Goal: Browse casually

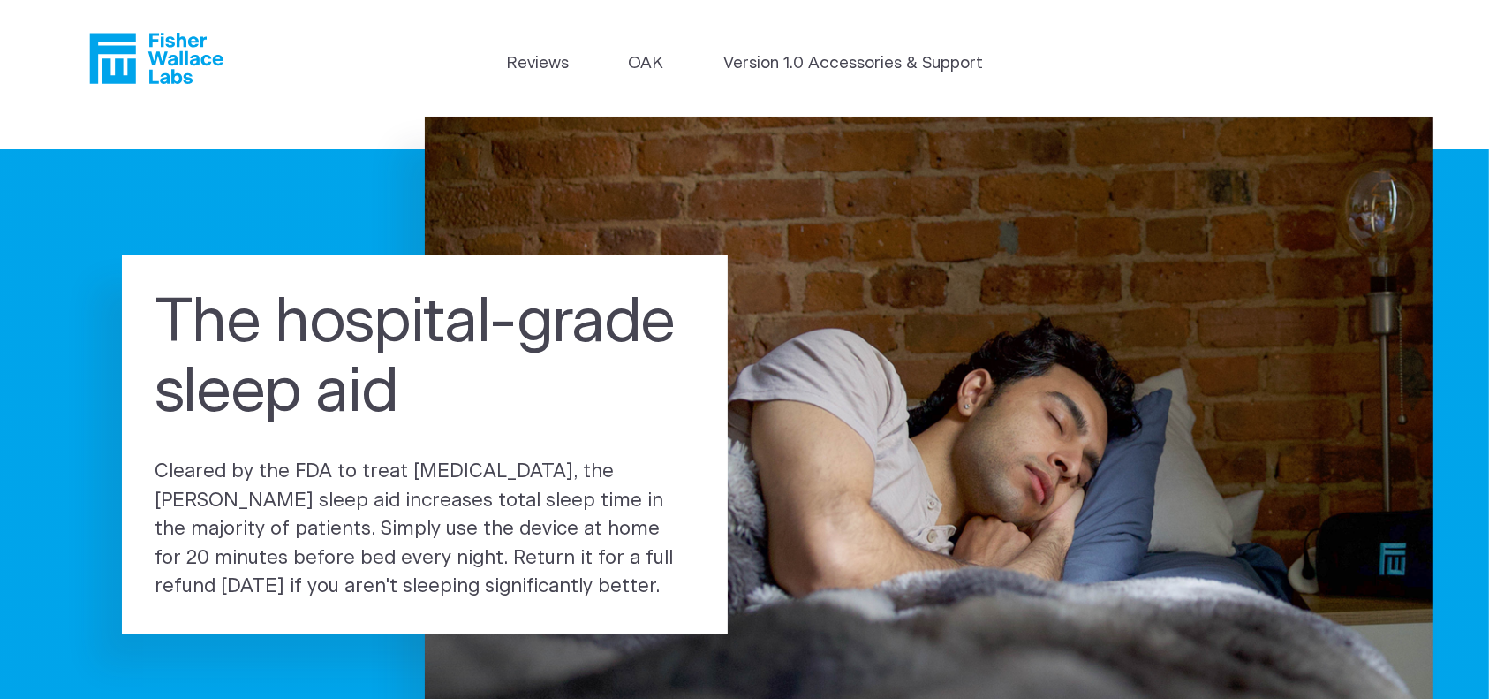
click at [161, 66] on icon "Fisher Wallace" at bounding box center [156, 58] width 134 height 51
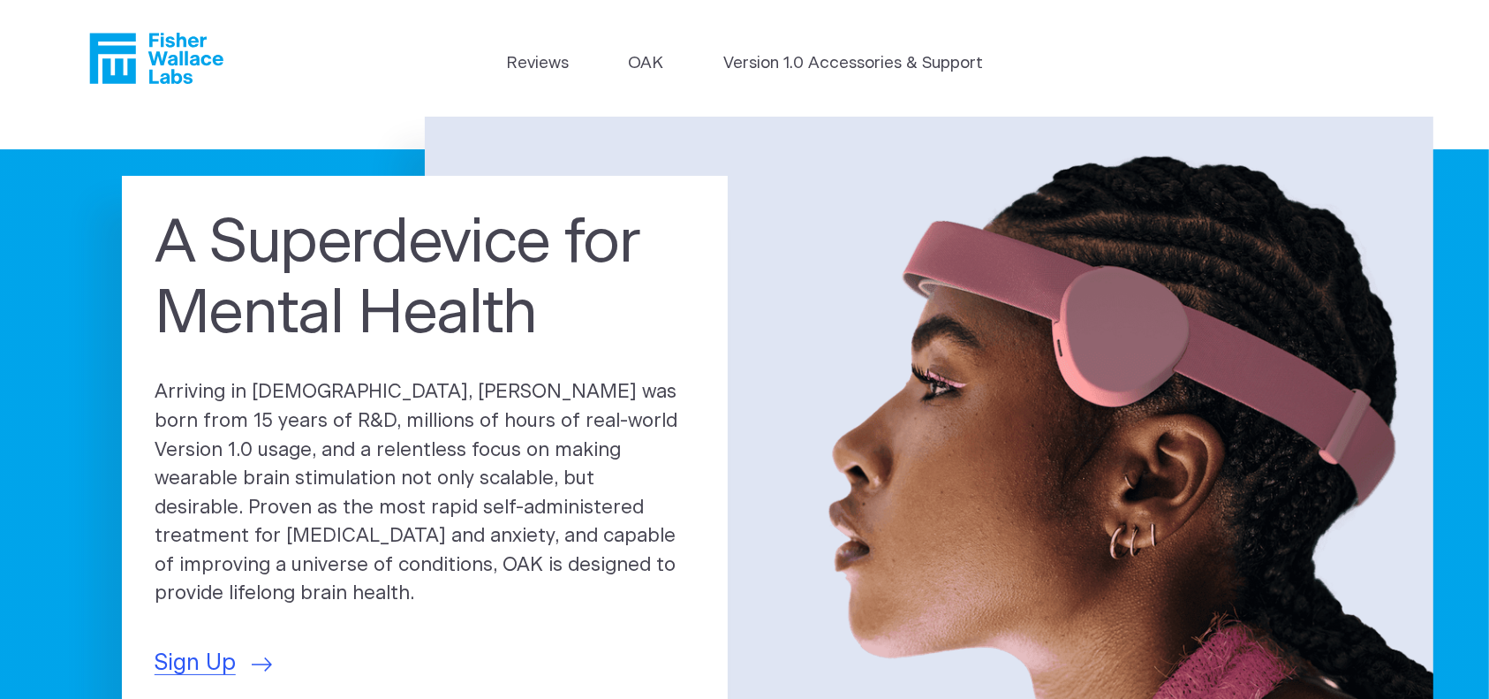
click at [309, 410] on p "Arriving in 2025, OAK was born from 15 years of R&D, millions of hours of real-…" at bounding box center [426, 493] width 542 height 231
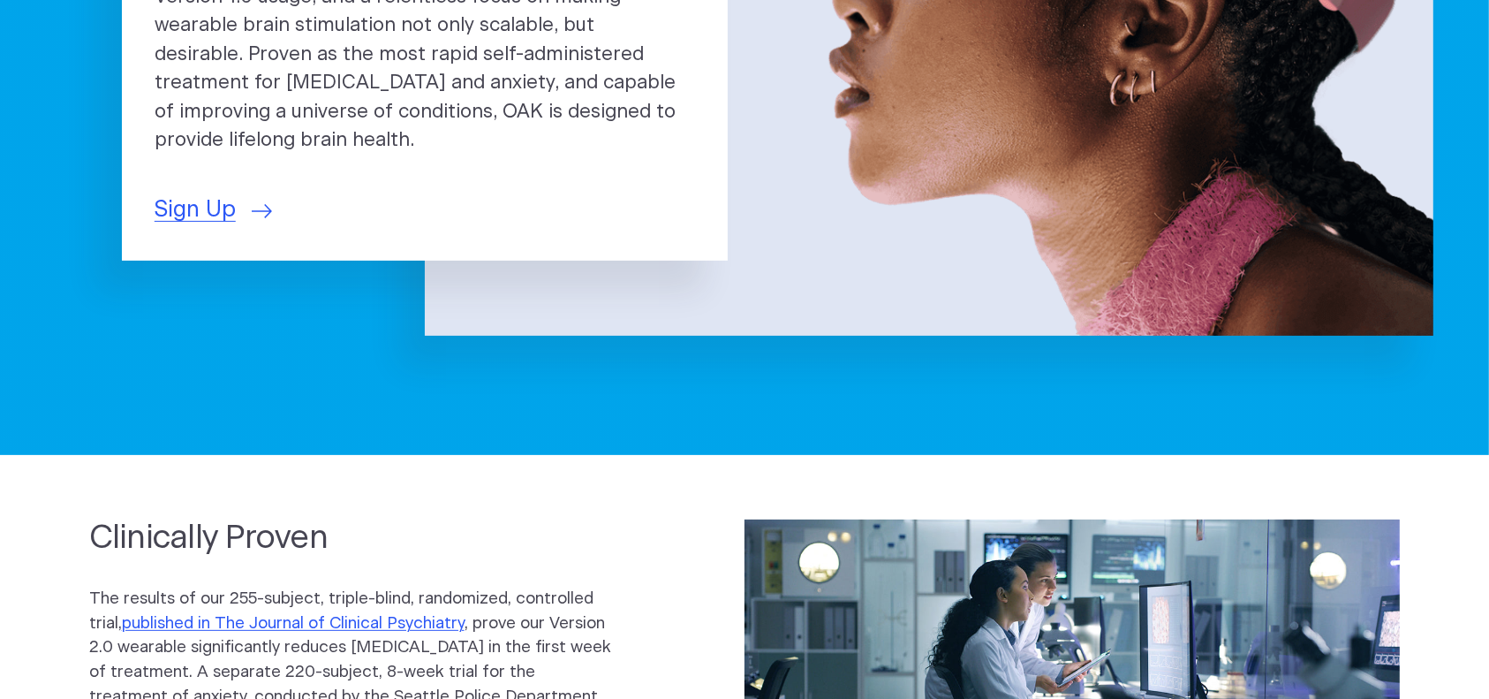
scroll to position [353, 0]
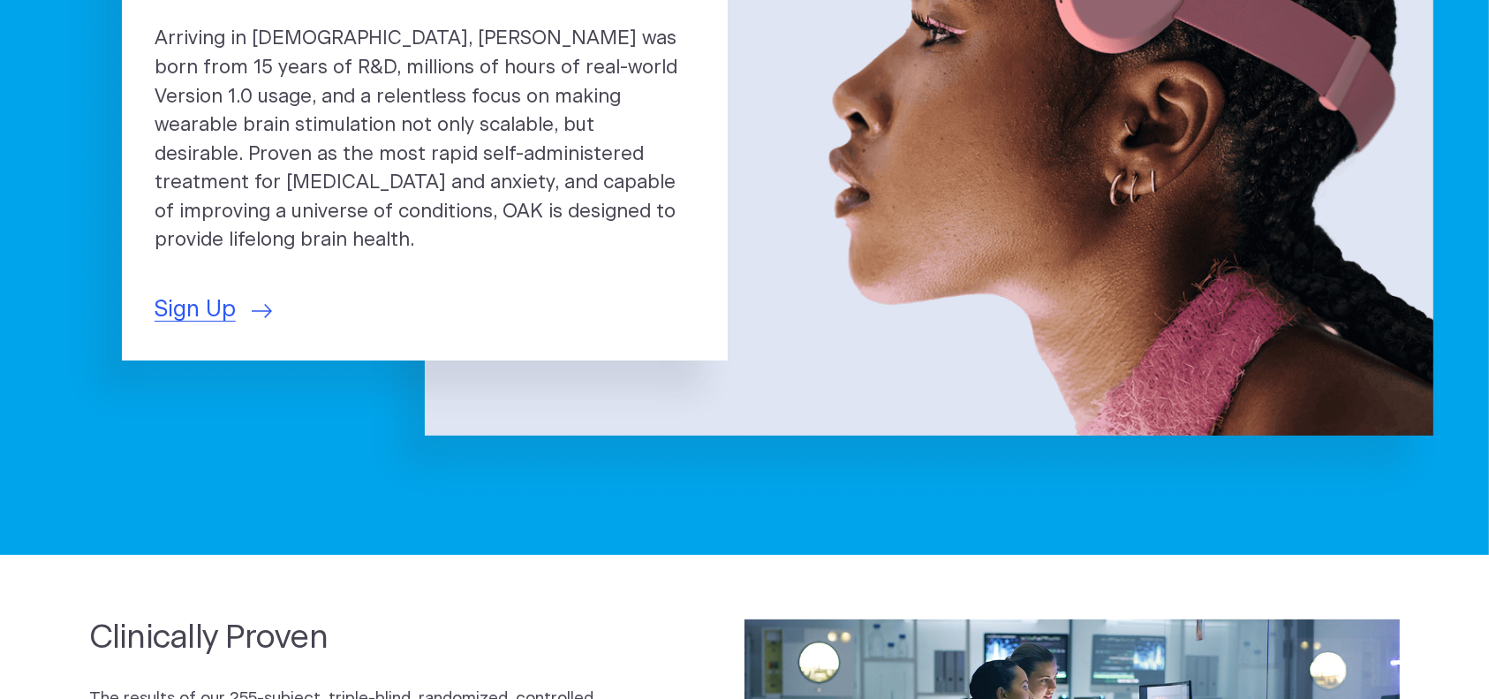
click at [248, 63] on p "Arriving in 2025, OAK was born from 15 years of R&D, millions of hours of real-…" at bounding box center [426, 140] width 542 height 231
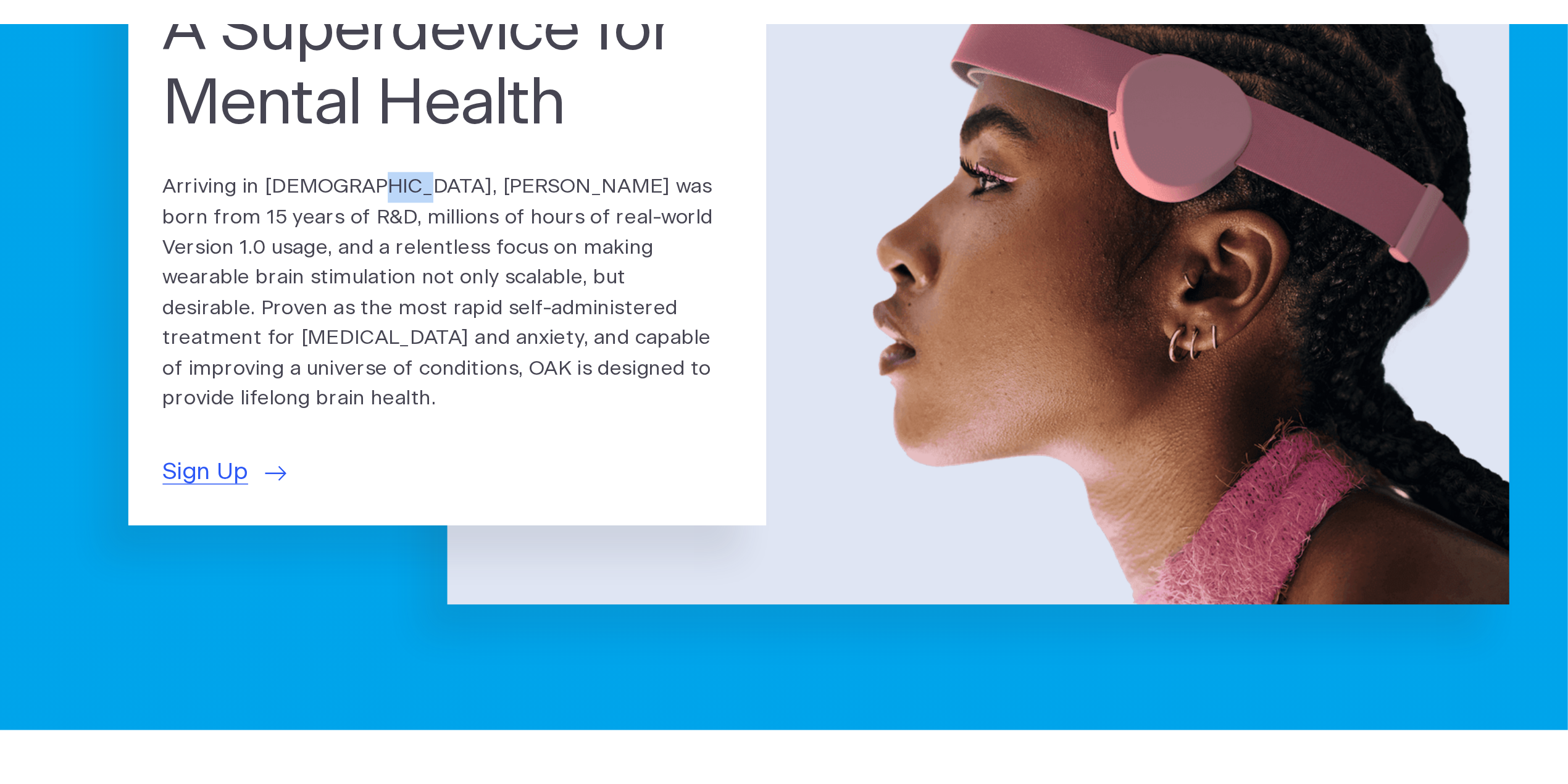
scroll to position [0, 0]
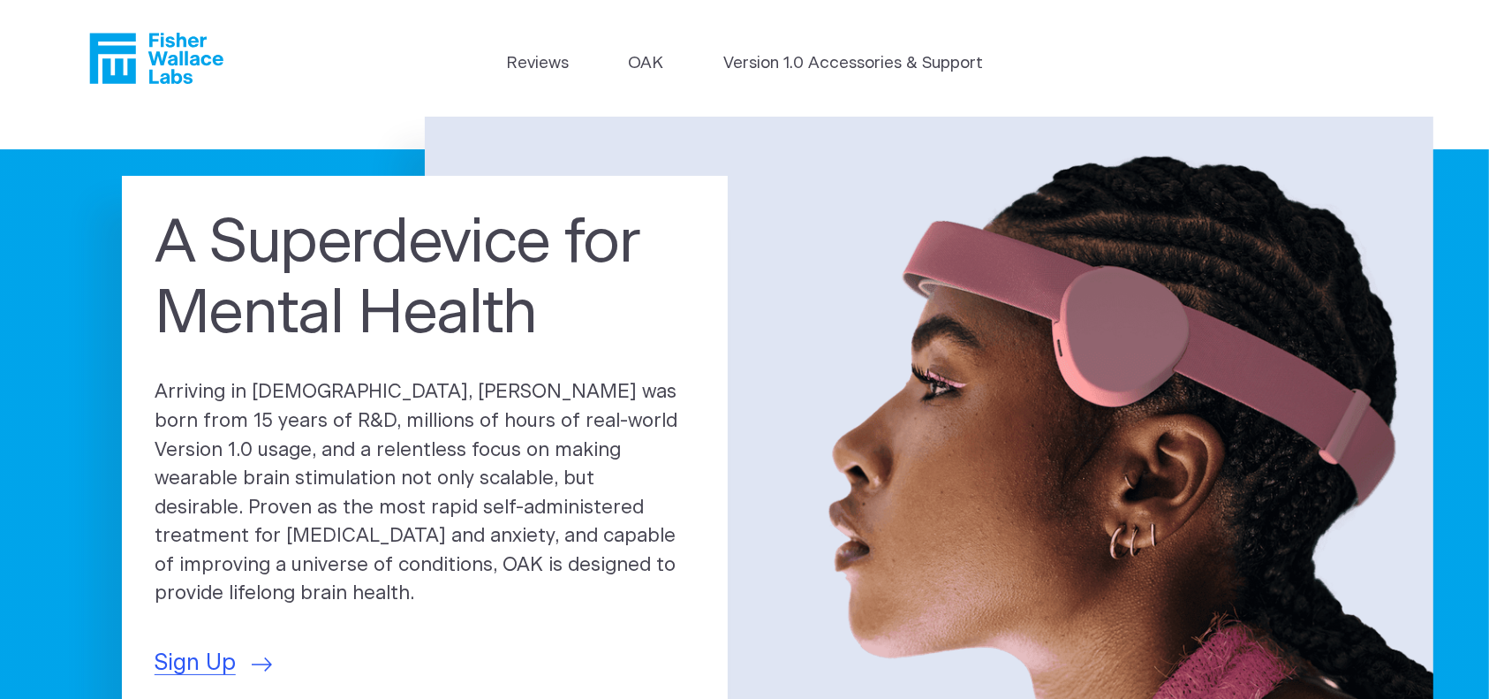
click at [416, 416] on p "Arriving in 2025, OAK was born from 15 years of R&D, millions of hours of real-…" at bounding box center [426, 493] width 542 height 231
